Goal: Find specific page/section: Find specific page/section

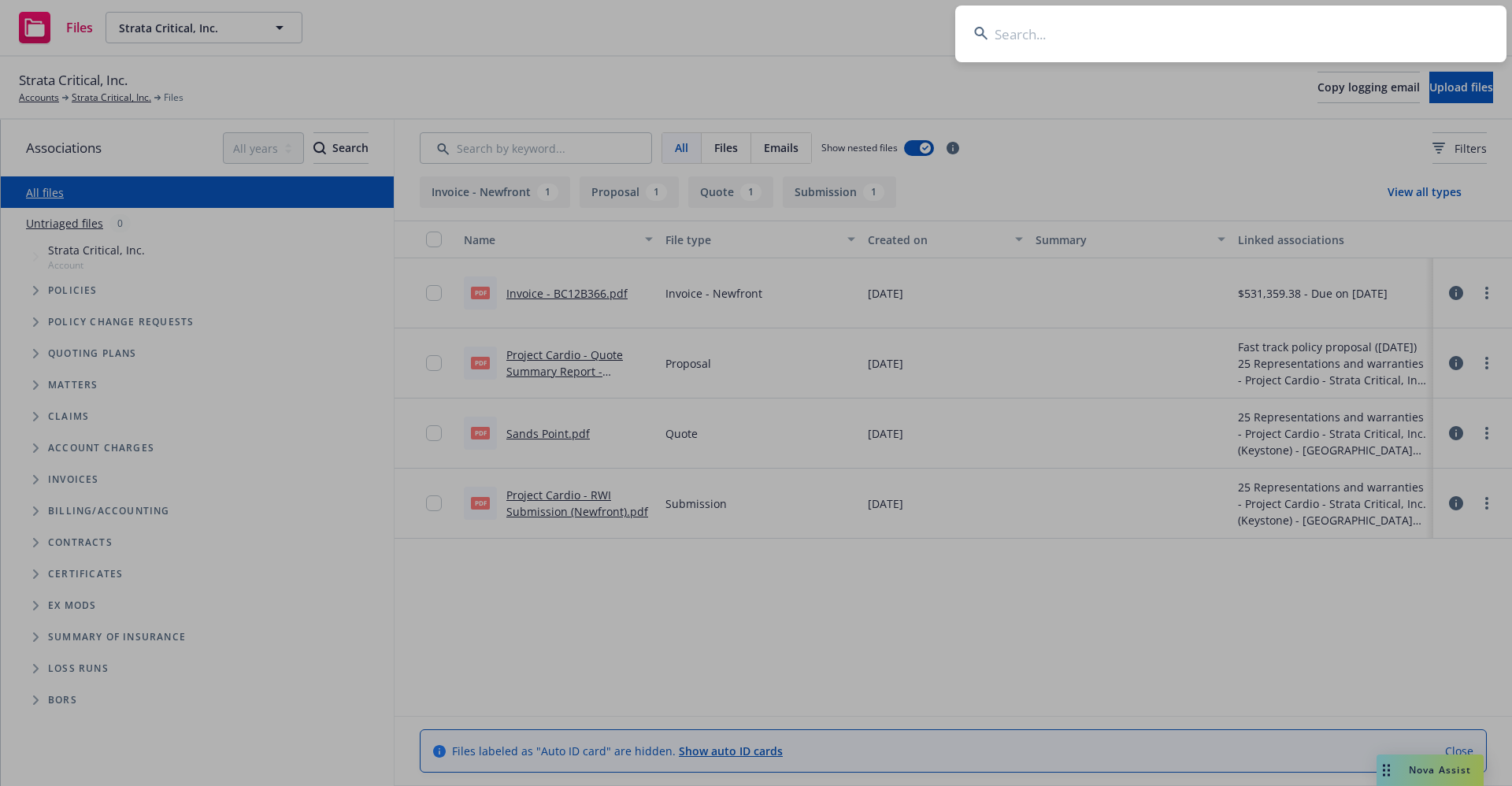
click at [1128, 36] on input at bounding box center [1231, 34] width 551 height 57
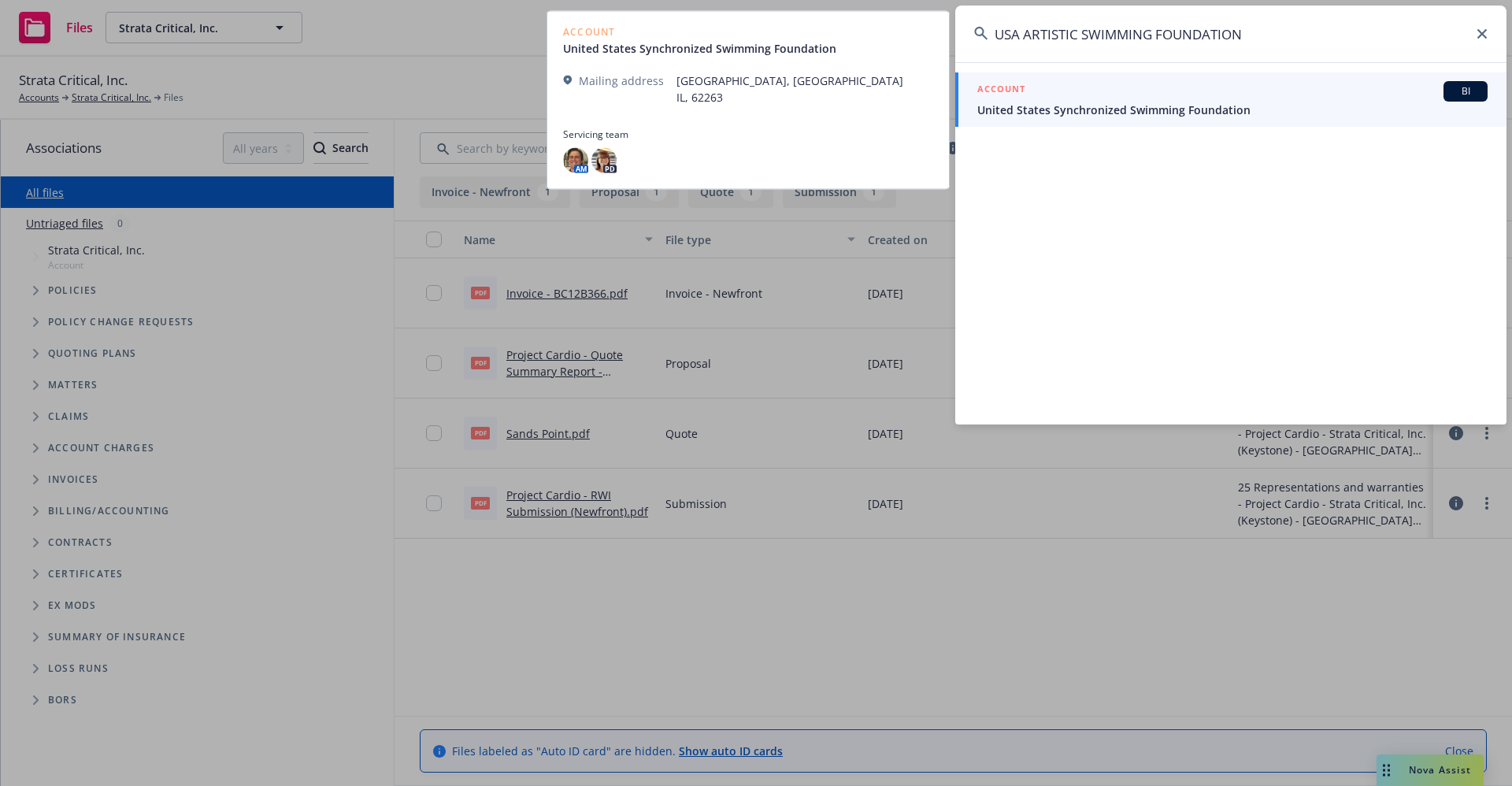
type input "USA ARTISTIC SWIMMING FOUNDATION"
click at [1146, 120] on link "ACCOUNT BI United States Synchronized Swimming Foundation" at bounding box center [1231, 99] width 551 height 54
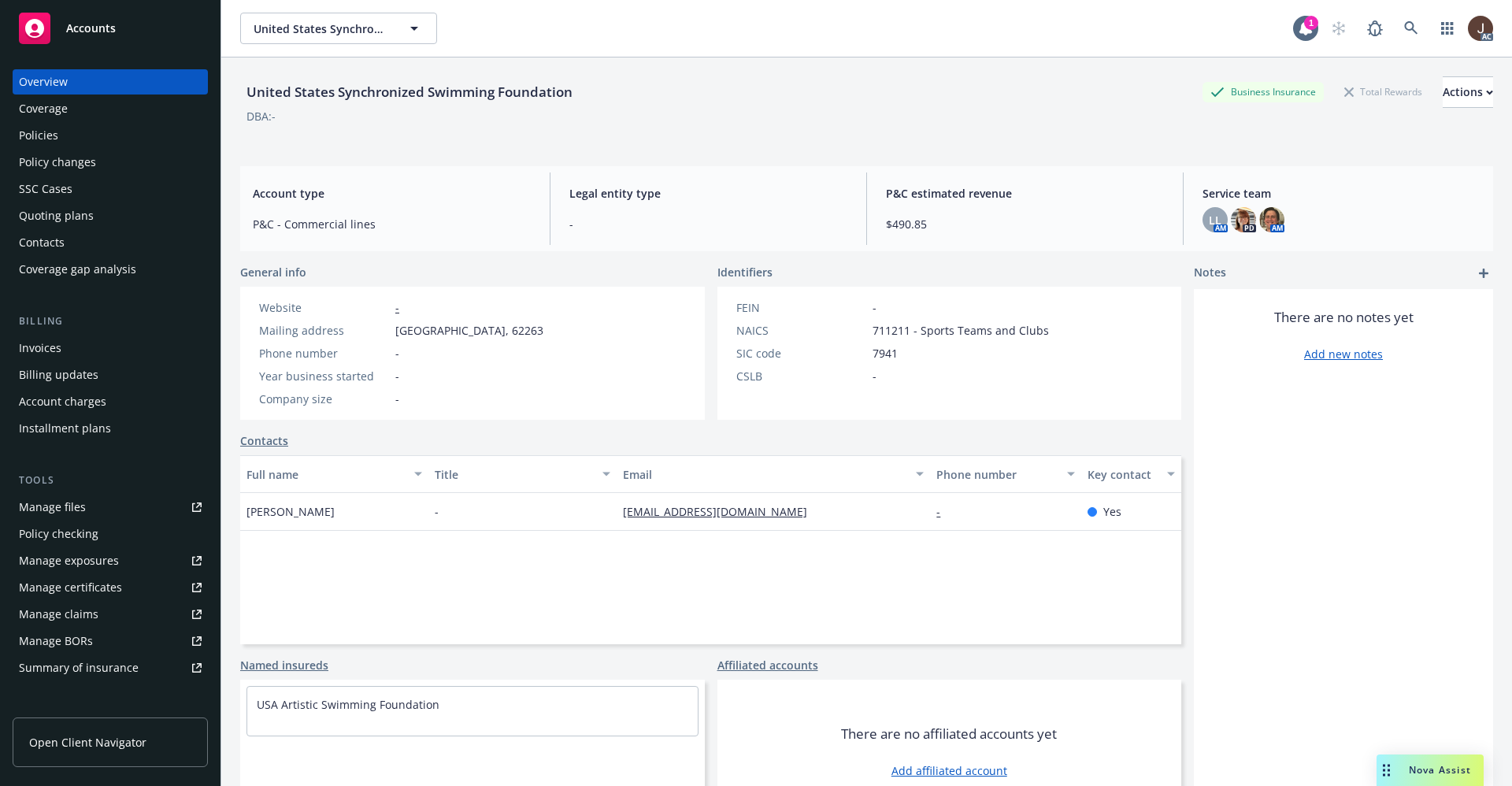
click at [48, 140] on div "Policies" at bounding box center [38, 135] width 39 height 25
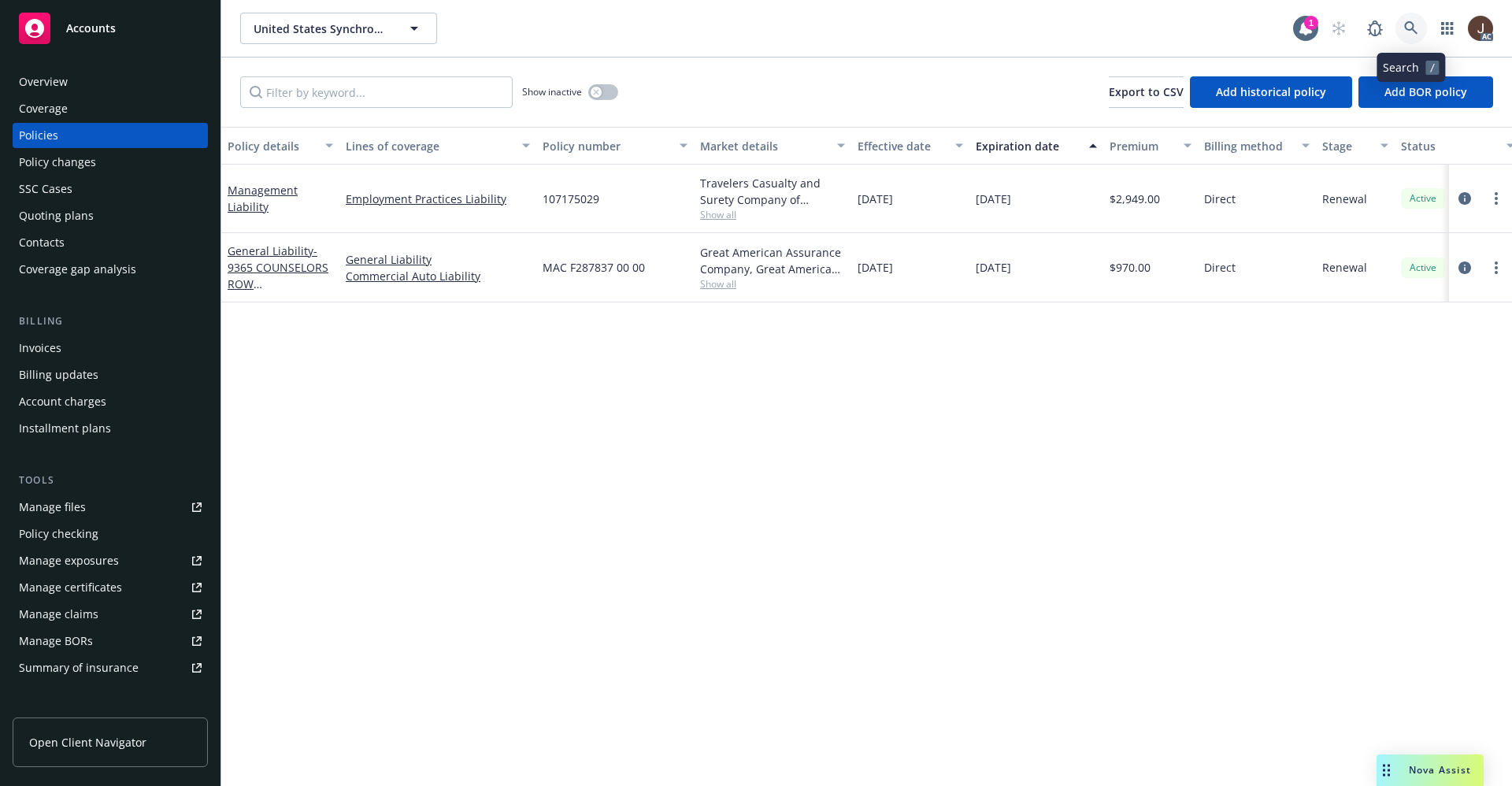
click at [1414, 30] on icon at bounding box center [1411, 28] width 13 height 13
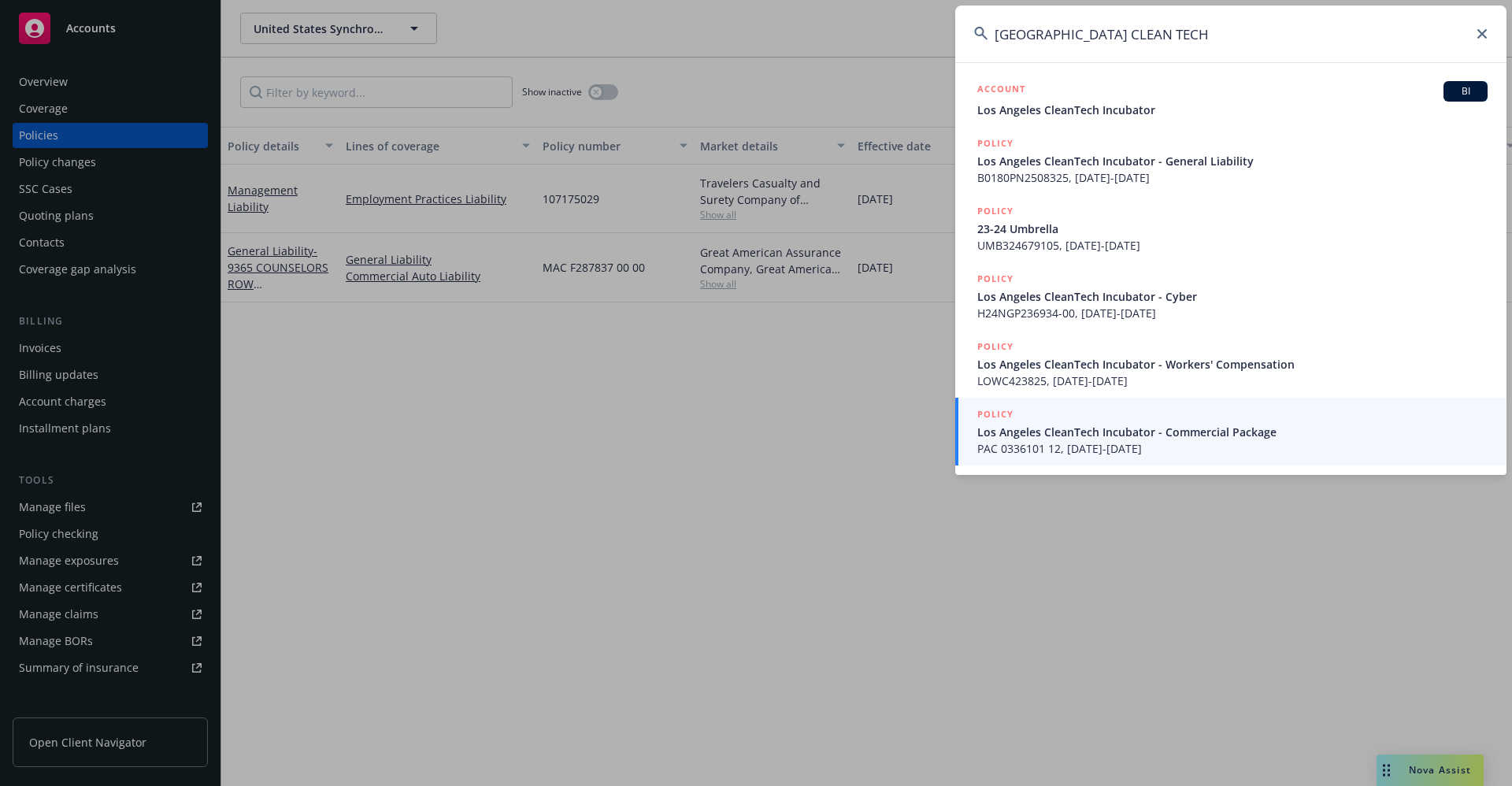
click at [1179, 43] on input "[GEOGRAPHIC_DATA] CLEAN TECH" at bounding box center [1231, 34] width 551 height 57
drag, startPoint x: 1176, startPoint y: 42, endPoint x: 923, endPoint y: 33, distance: 253.2
click at [923, 33] on div "[GEOGRAPHIC_DATA] CLEAN TECH ACCOUNT BI Los Angeles CleanTech Incubator POLICY …" at bounding box center [756, 393] width 1512 height 786
paste input "PEX E246959 05-00"
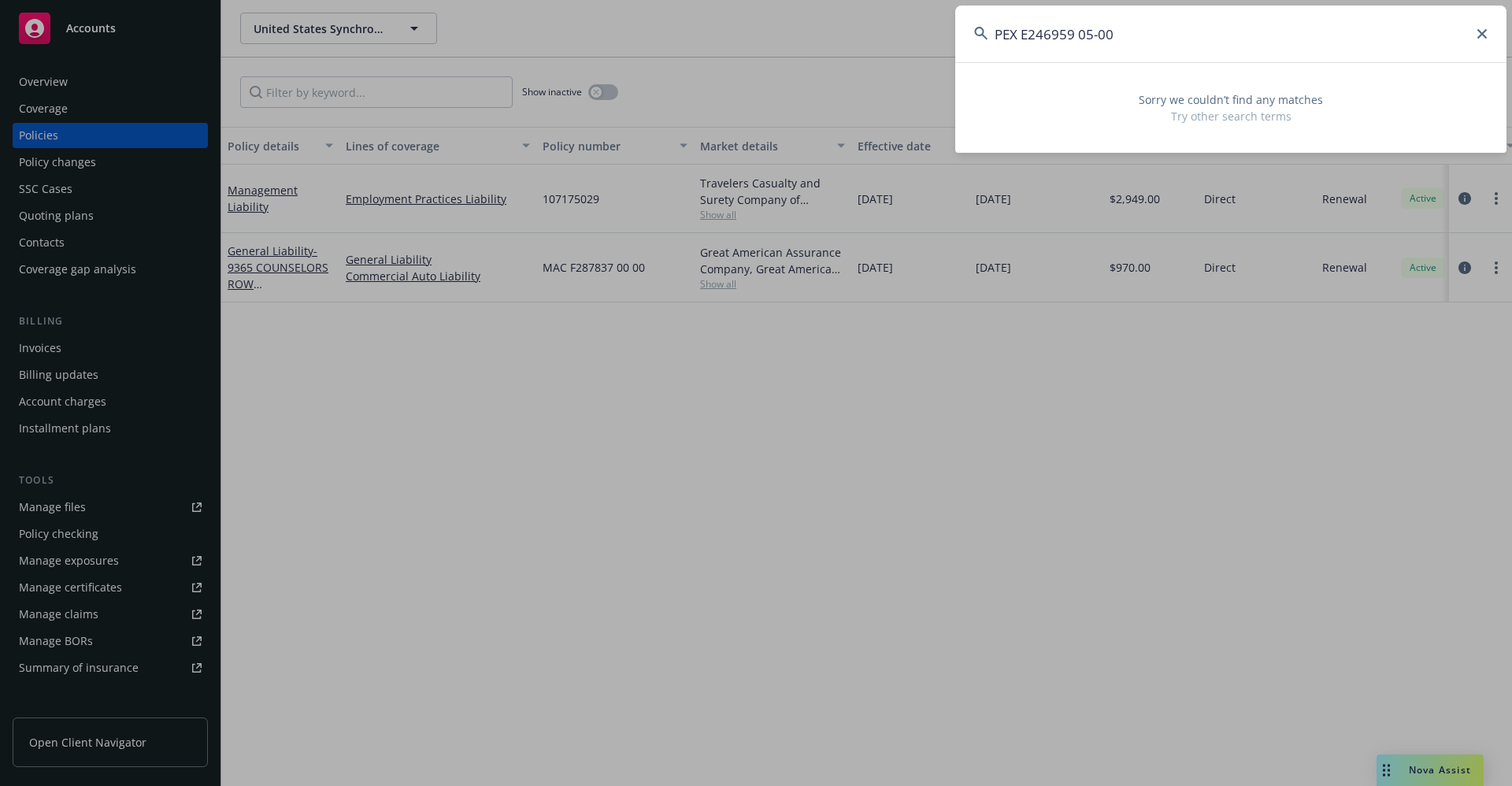
click at [1020, 39] on input "PEX E246959 05-00" at bounding box center [1231, 34] width 551 height 57
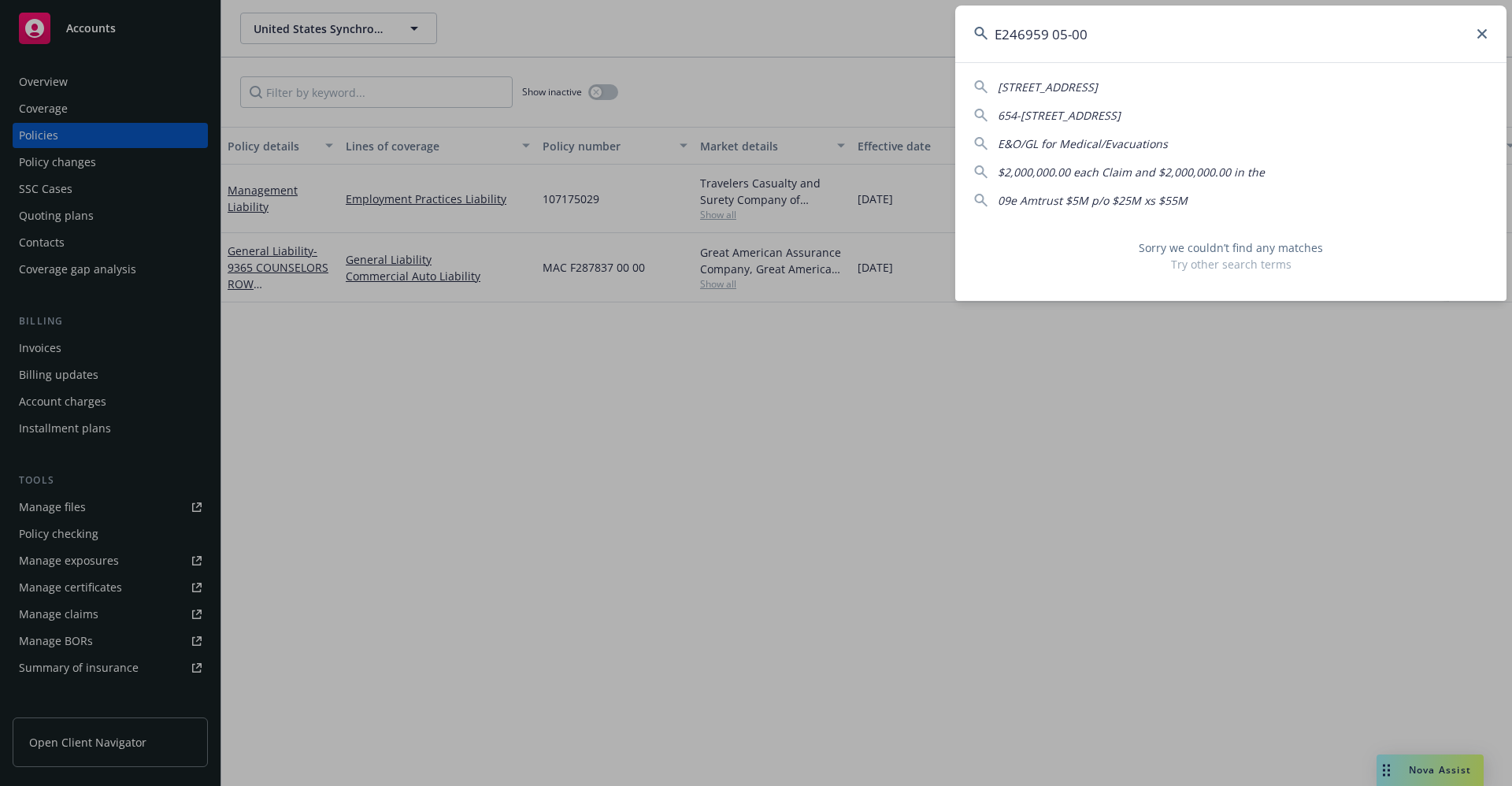
click at [1107, 21] on input "E246959 05-00" at bounding box center [1231, 34] width 551 height 57
click at [1066, 32] on input "E246959" at bounding box center [1231, 34] width 551 height 57
drag, startPoint x: 994, startPoint y: 34, endPoint x: 981, endPoint y: 39, distance: 13.9
click at [967, 37] on input "E246959" at bounding box center [1231, 34] width 551 height 57
click at [1051, 33] on input "E246959" at bounding box center [1231, 34] width 551 height 57
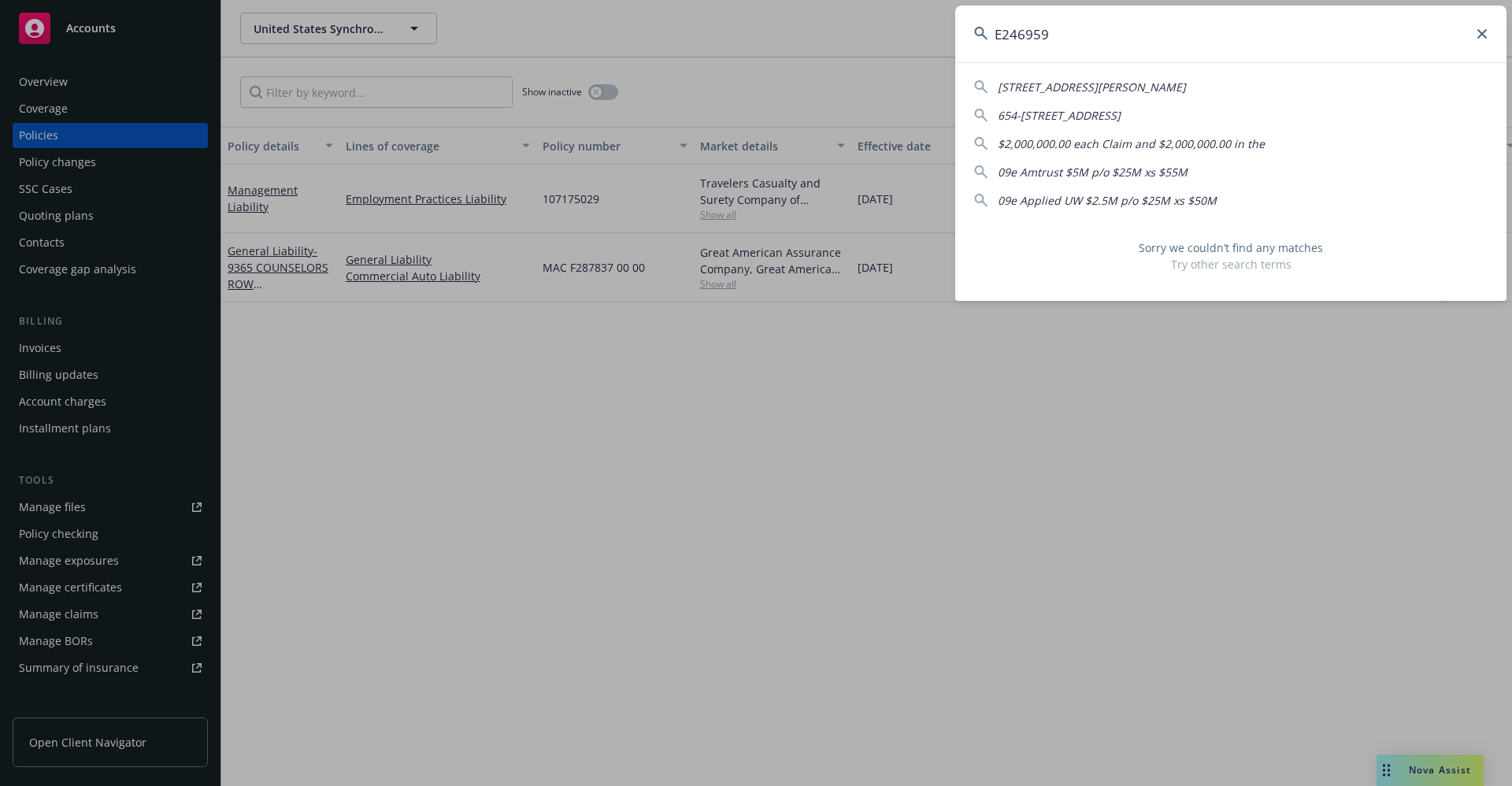
drag, startPoint x: 1059, startPoint y: 28, endPoint x: 967, endPoint y: 30, distance: 92.0
click at [967, 30] on input "E246959" at bounding box center [1231, 34] width 551 height 57
paste input "ACME, LLC"
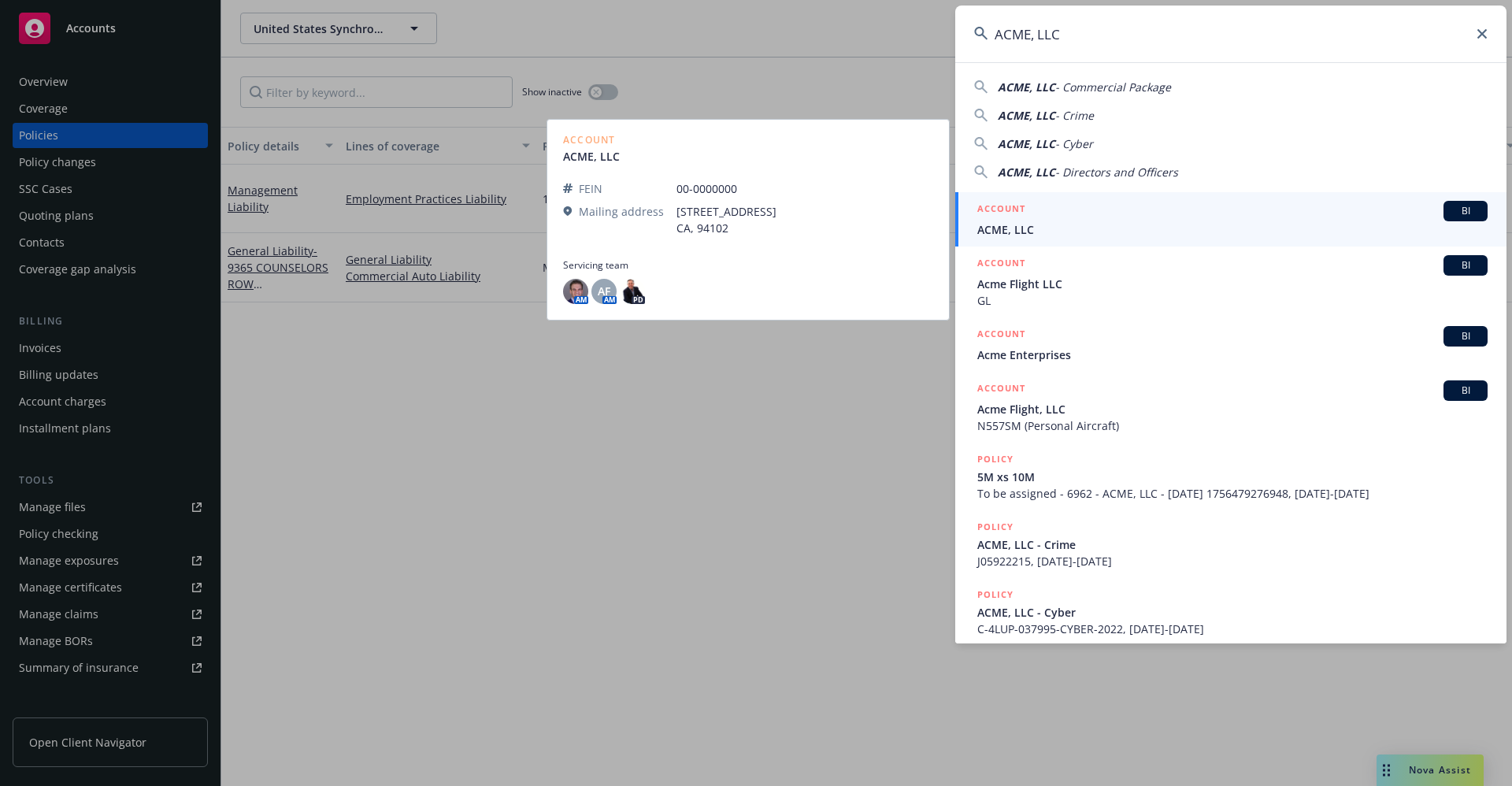
type input "ACME, LLC"
click at [1029, 221] on span "ACME, LLC" at bounding box center [1232, 229] width 510 height 17
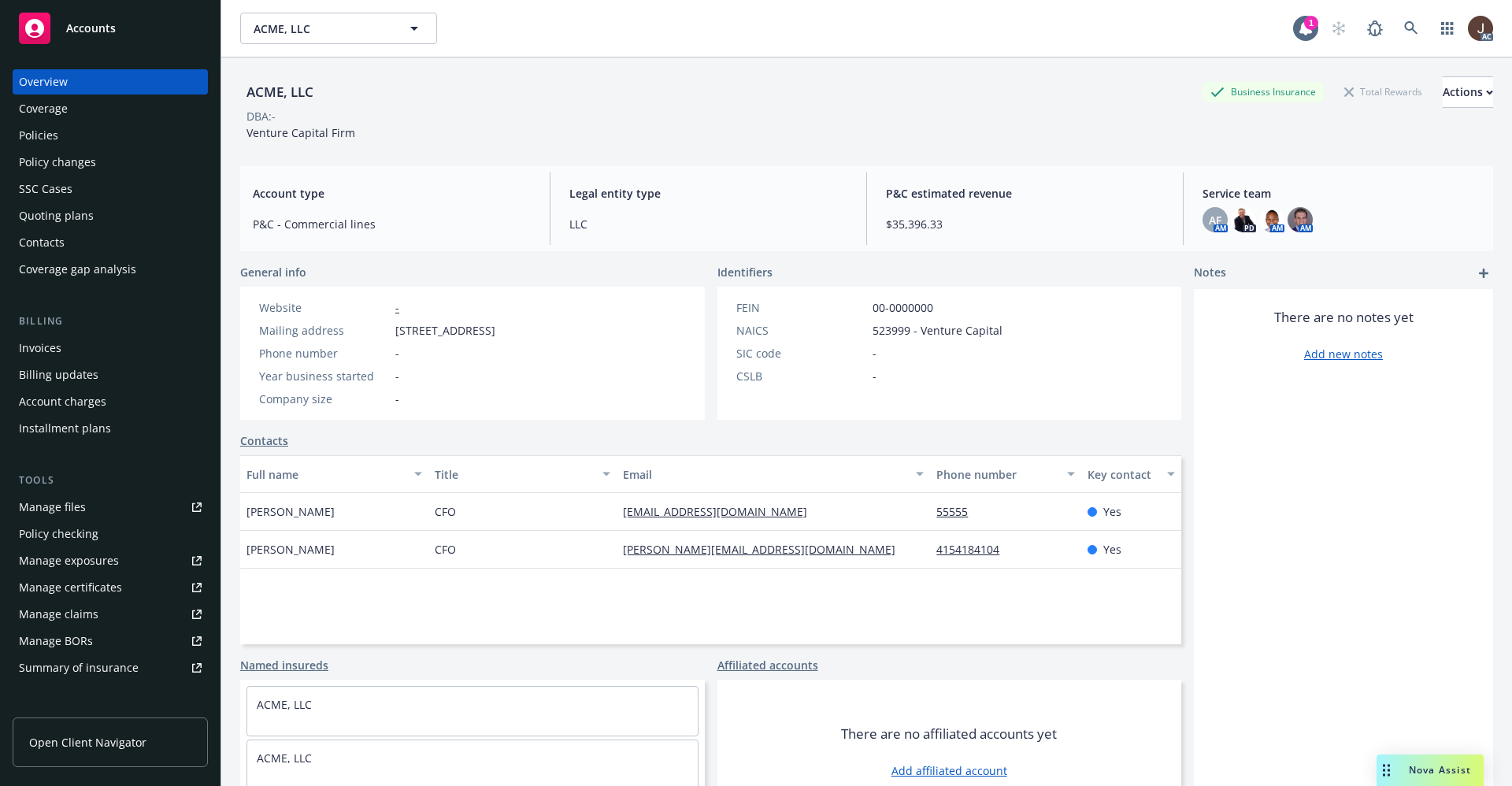
click at [38, 137] on div "Policies" at bounding box center [38, 135] width 39 height 25
